Goal: Transaction & Acquisition: Purchase product/service

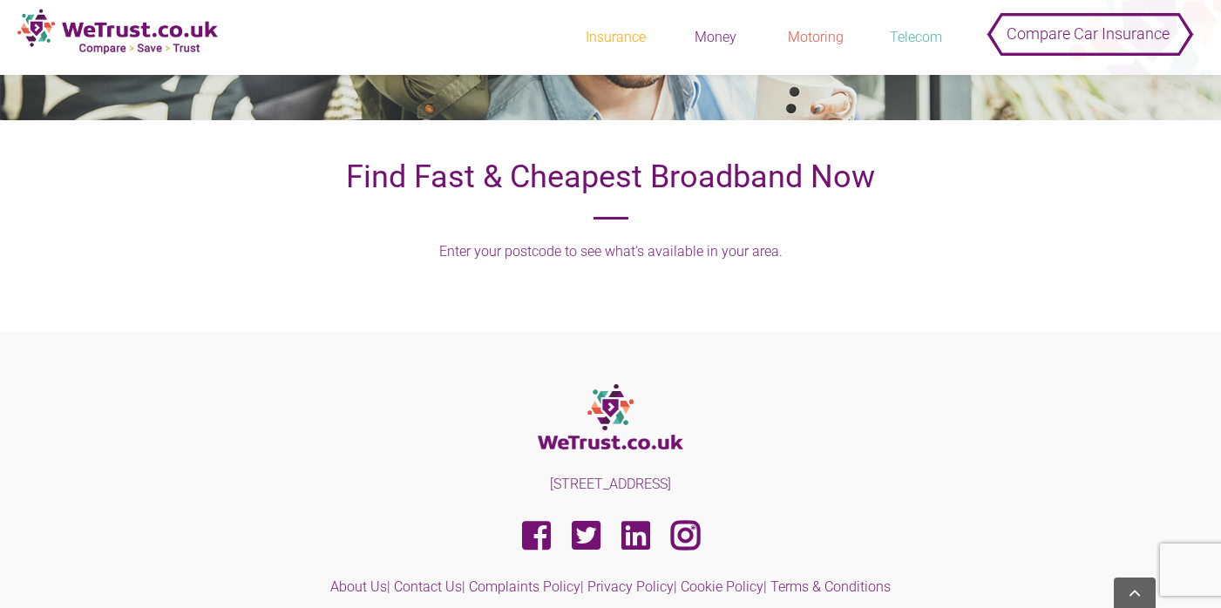
scroll to position [388, 0]
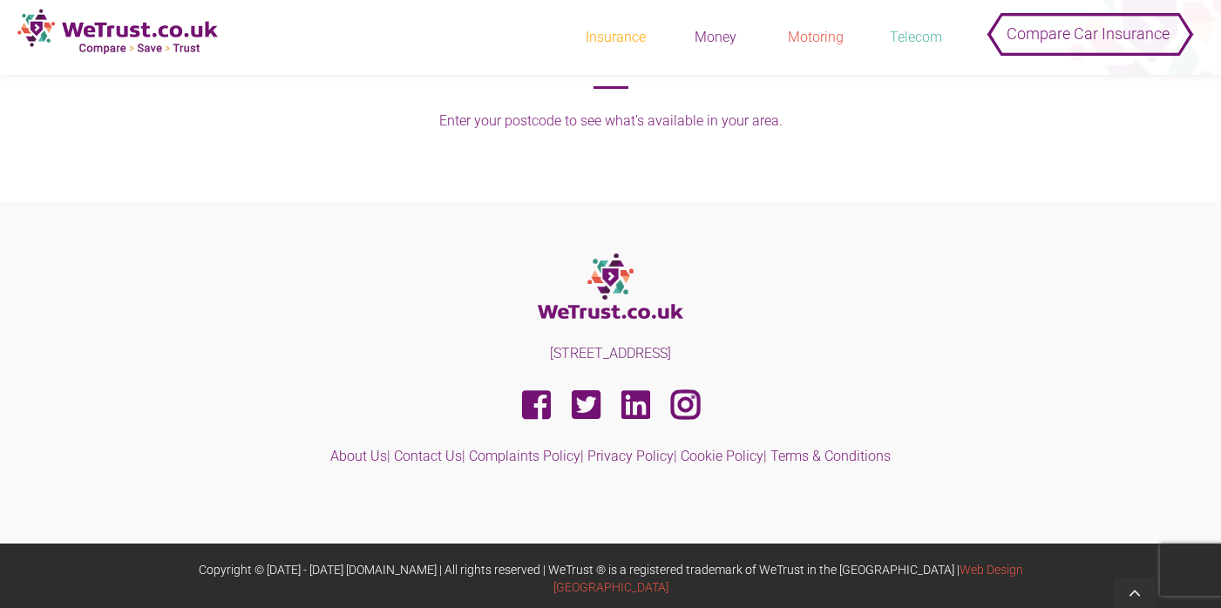
click at [26, 149] on whitelabels-broadband-legacy at bounding box center [26, 149] width 0 height 0
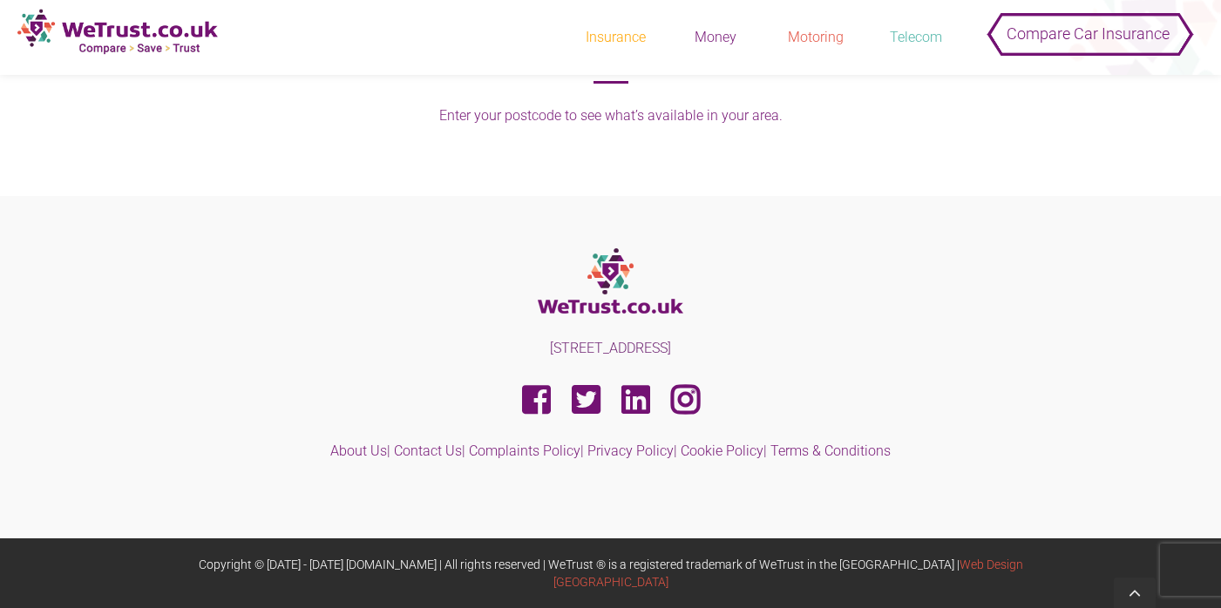
scroll to position [679, 0]
click at [26, 144] on whitelabels-broadband-legacy at bounding box center [26, 144] width 0 height 0
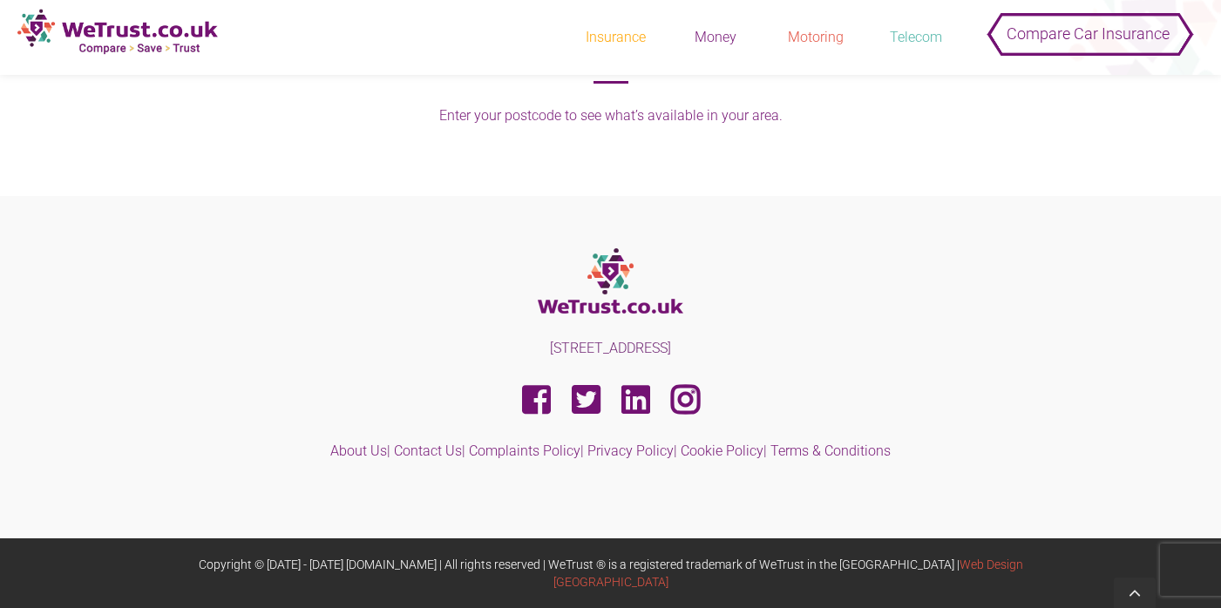
click at [26, 144] on whitelabels-broadband-legacy at bounding box center [26, 144] width 0 height 0
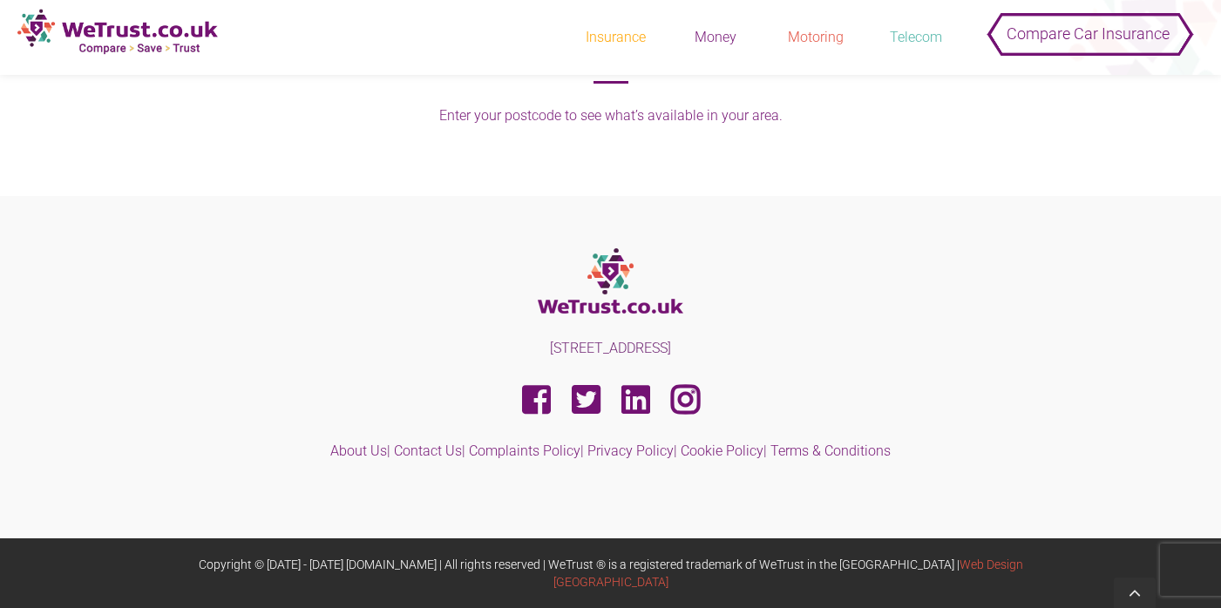
click at [26, 144] on whitelabels-broadband-legacy at bounding box center [26, 144] width 0 height 0
